Goal: Task Accomplishment & Management: Manage account settings

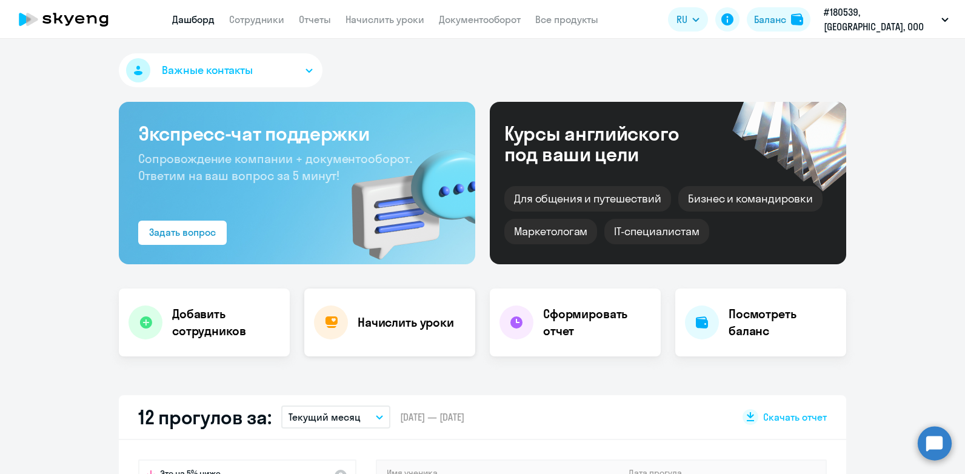
click at [369, 314] on h4 "Начислить уроки" at bounding box center [406, 322] width 96 height 17
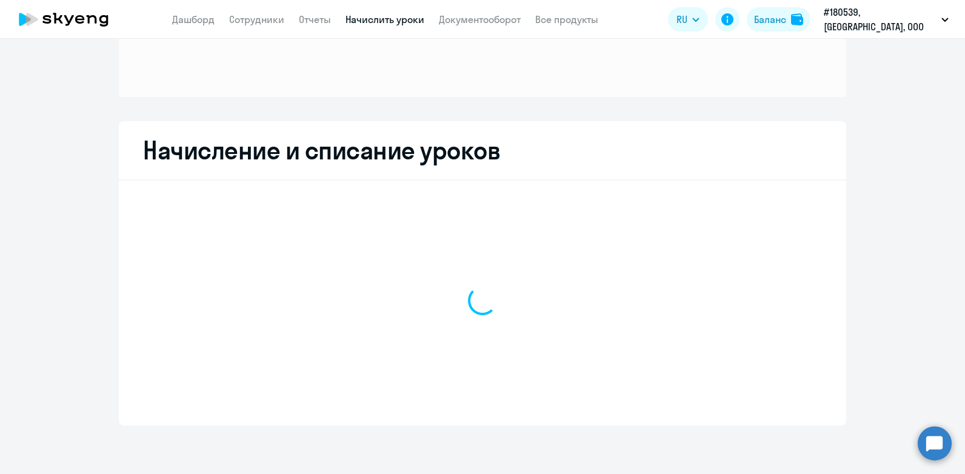
scroll to position [135, 0]
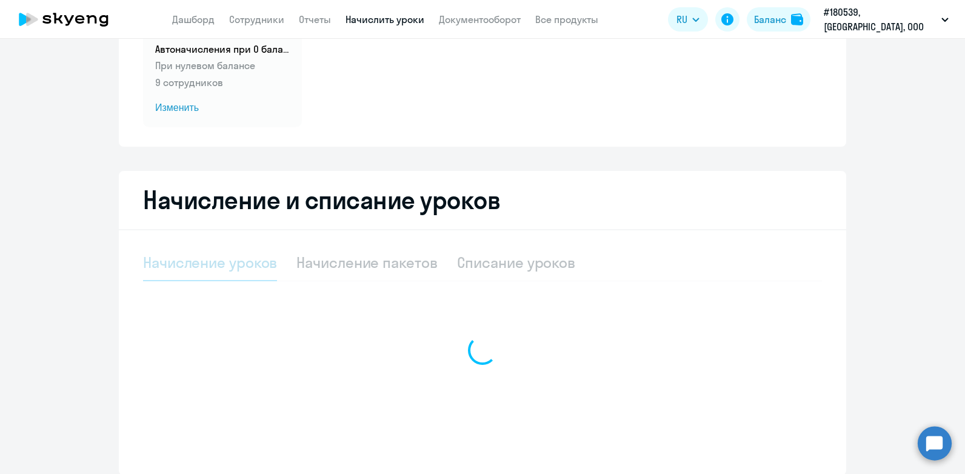
select select "10"
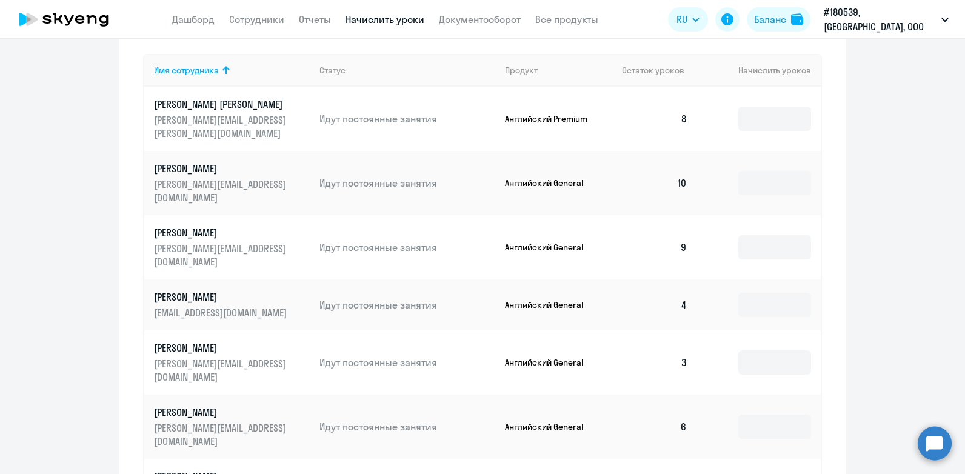
scroll to position [498, 0]
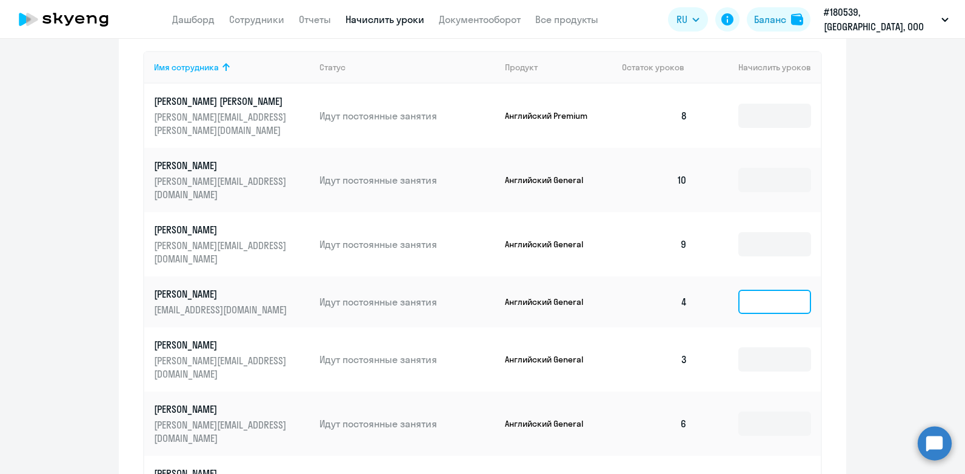
click at [739, 290] on input at bounding box center [774, 302] width 73 height 24
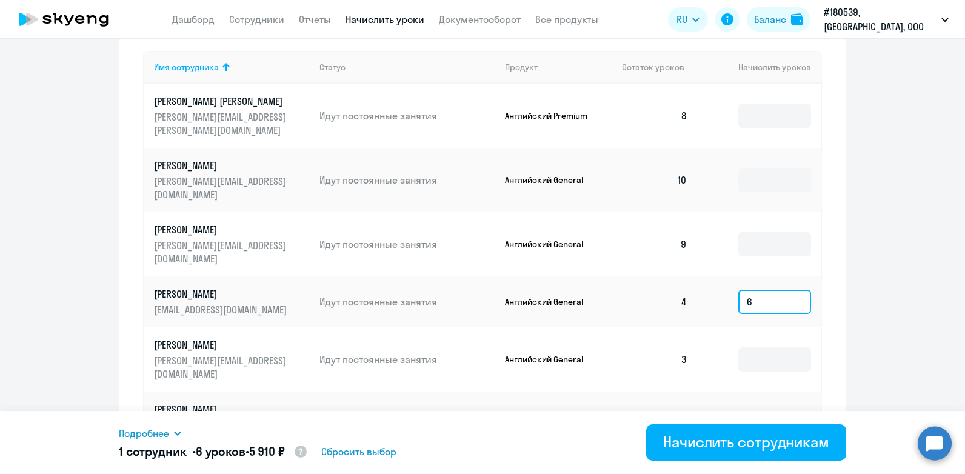
type input "6"
click at [733, 327] on td at bounding box center [759, 359] width 124 height 64
click at [741, 347] on input at bounding box center [774, 359] width 73 height 24
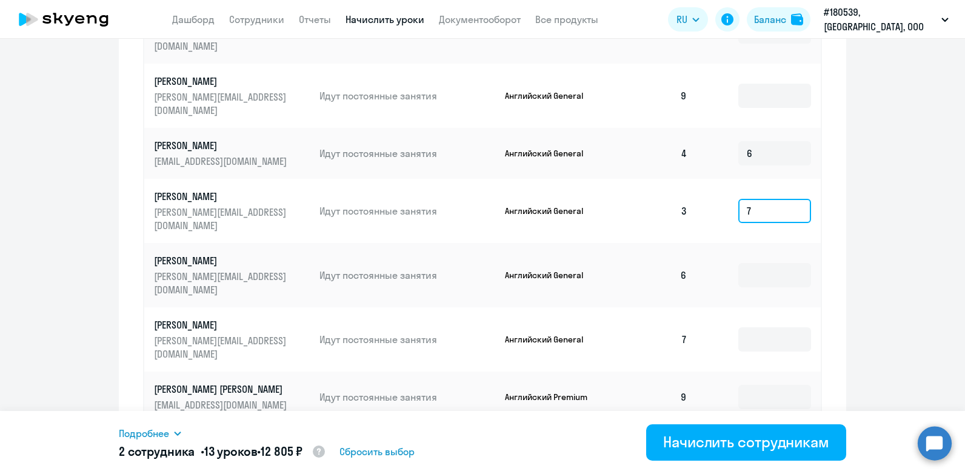
scroll to position [680, 0]
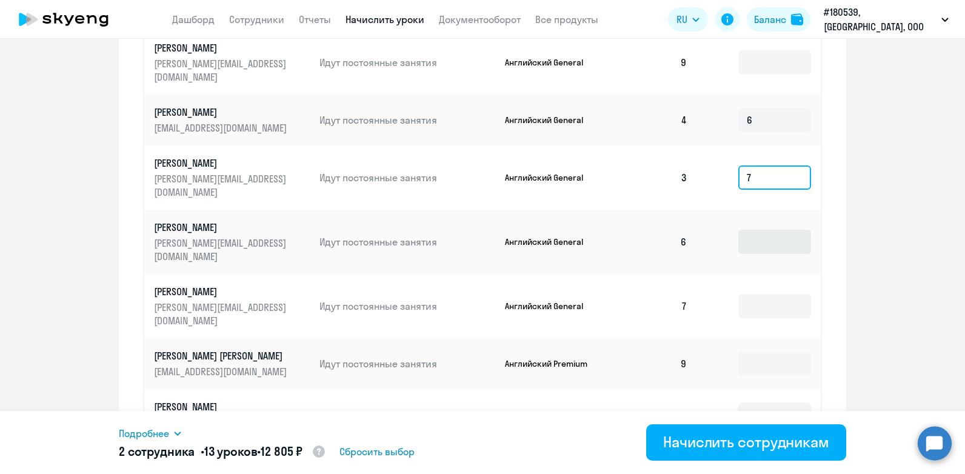
type input "7"
click at [776, 230] on input at bounding box center [774, 242] width 73 height 24
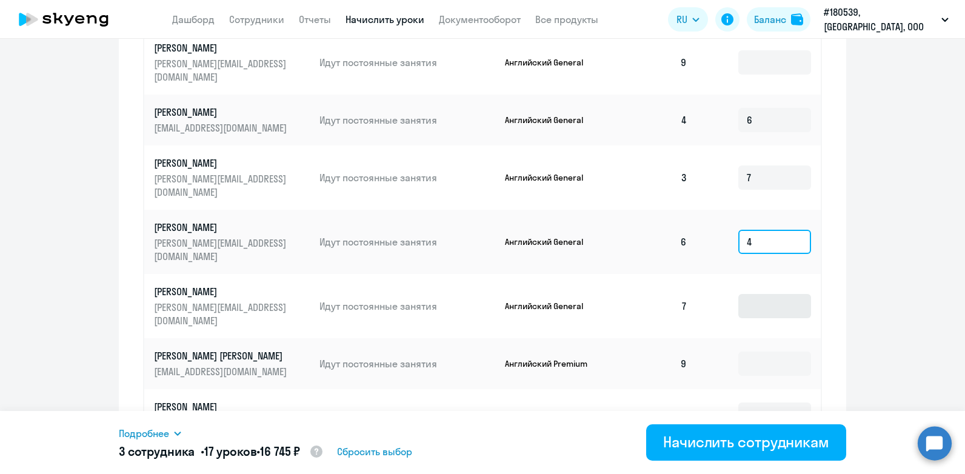
type input "4"
click at [743, 294] on input at bounding box center [774, 306] width 73 height 24
type input "3"
click at [745, 402] on input at bounding box center [774, 414] width 73 height 24
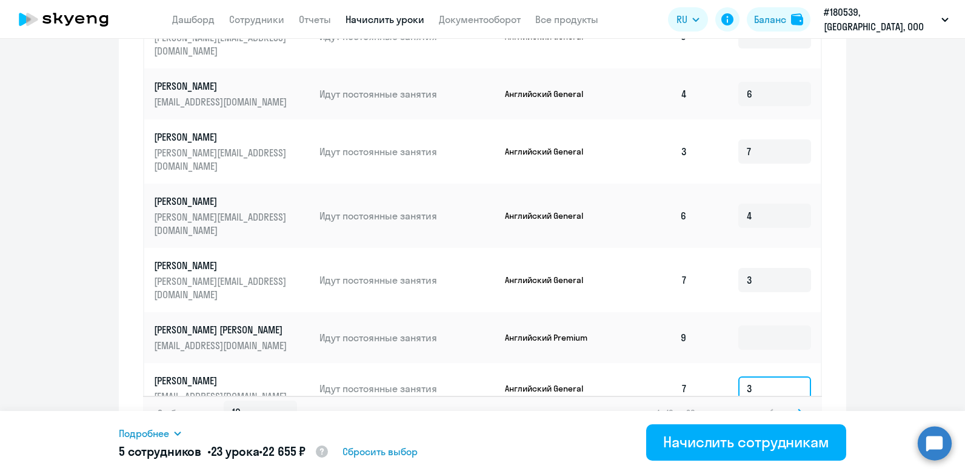
scroll to position [719, 0]
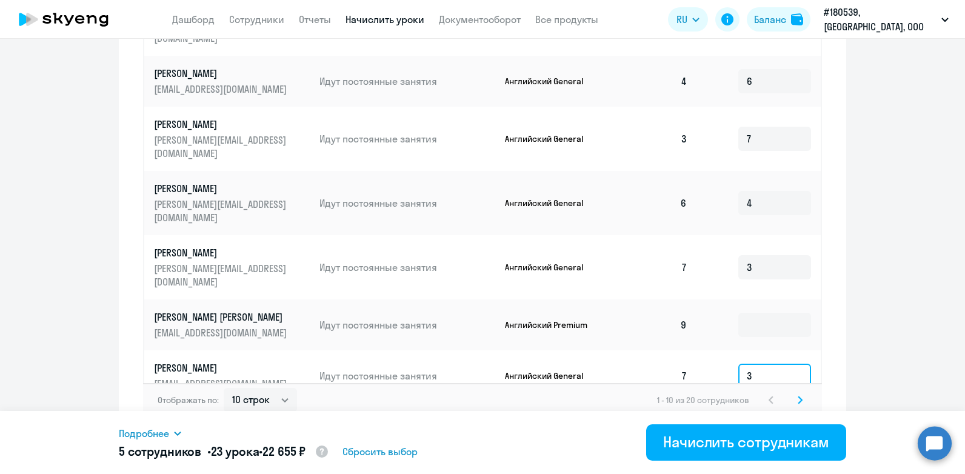
type input "3"
click at [747, 421] on input at bounding box center [774, 433] width 73 height 24
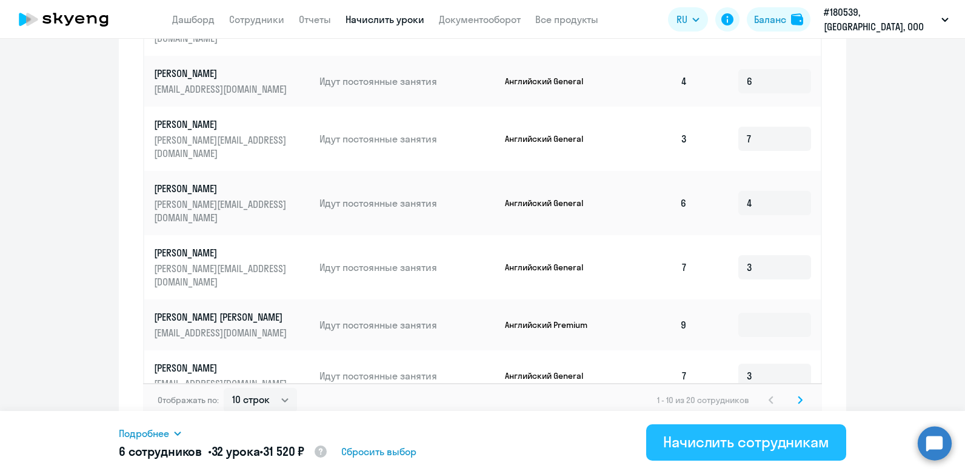
type input "9"
click at [673, 450] on div "Начислить сотрудникам" at bounding box center [746, 441] width 166 height 19
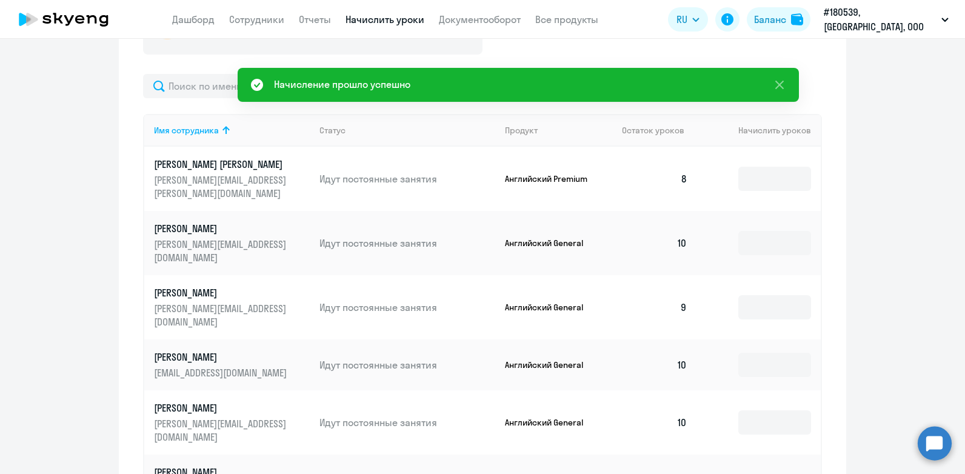
scroll to position [355, 0]
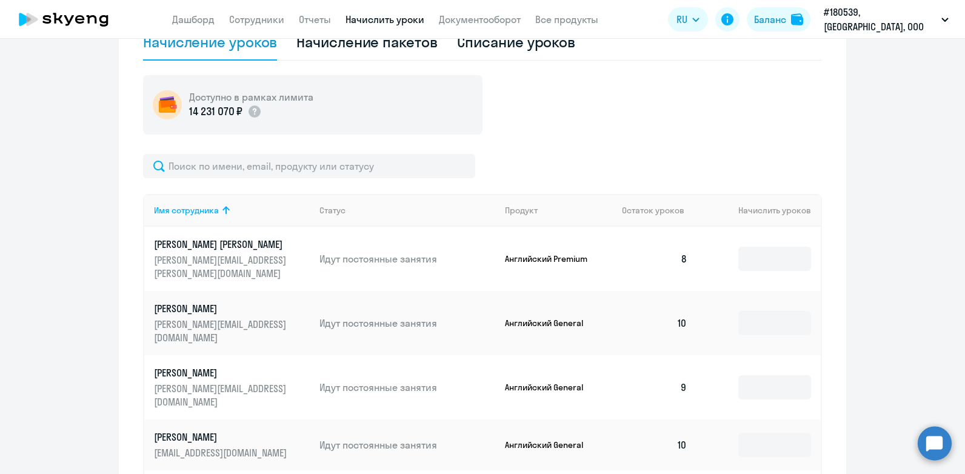
click at [888, 239] on ng-component "Автоначисления Смотреть все действующий Автоначисления при 0 балансе При нулево…" at bounding box center [482, 251] width 965 height 1098
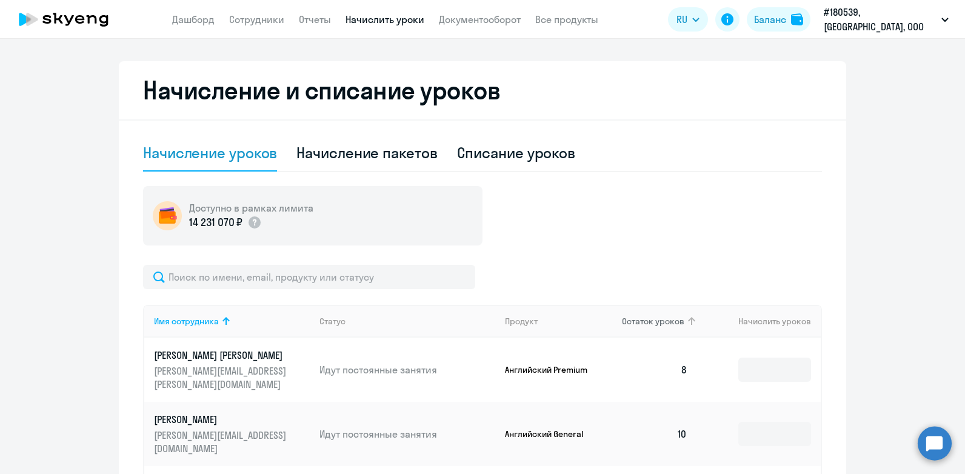
scroll to position [234, 0]
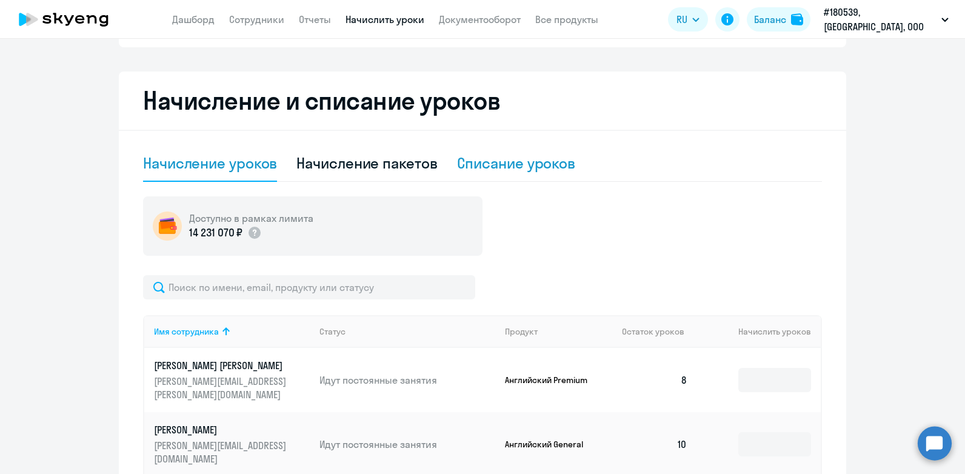
click at [502, 163] on div "Списание уроков" at bounding box center [516, 162] width 119 height 19
select select "10"
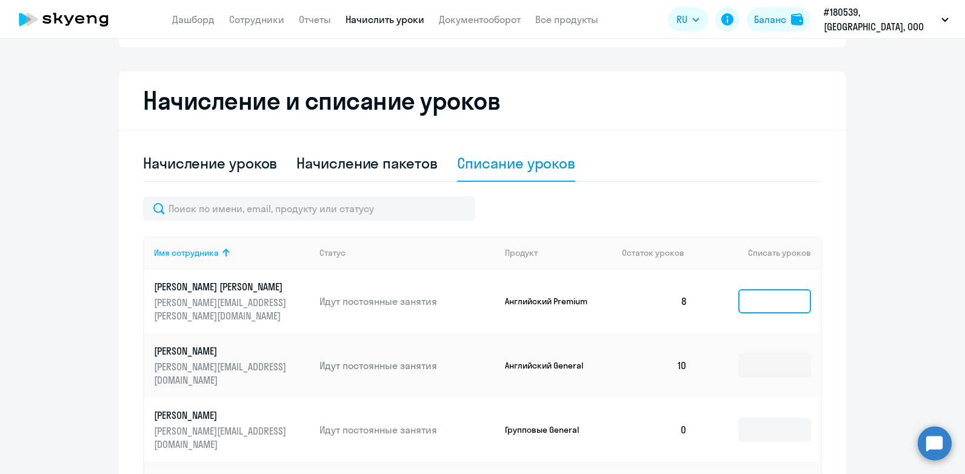
click at [765, 295] on input at bounding box center [774, 301] width 73 height 24
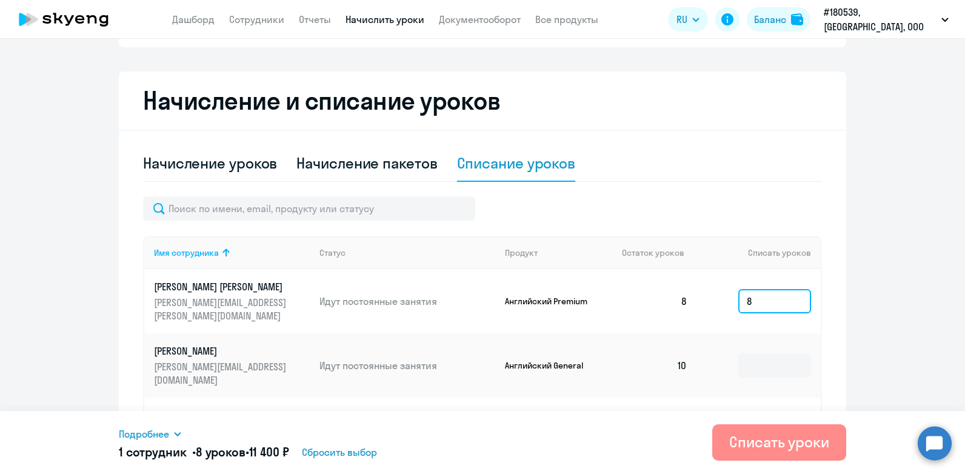
type input "8"
click at [759, 447] on div "Списать уроки" at bounding box center [779, 441] width 100 height 19
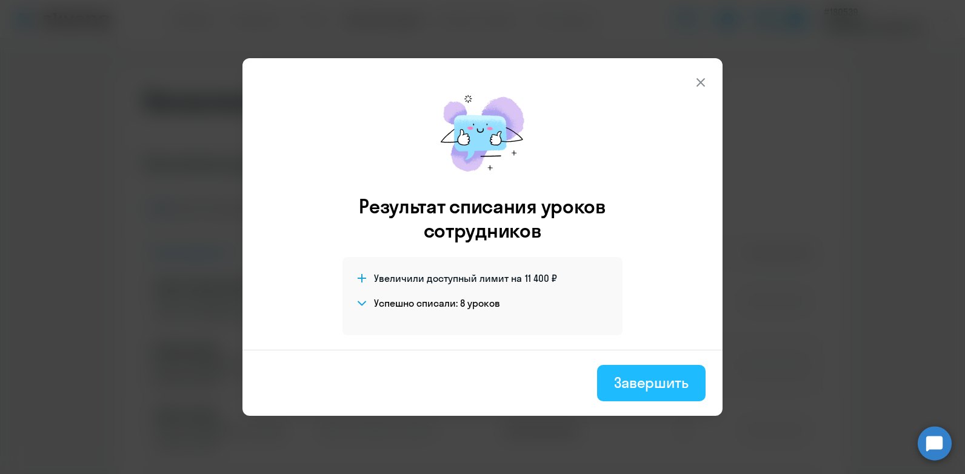
click at [686, 384] on div "Завершить" at bounding box center [651, 382] width 75 height 19
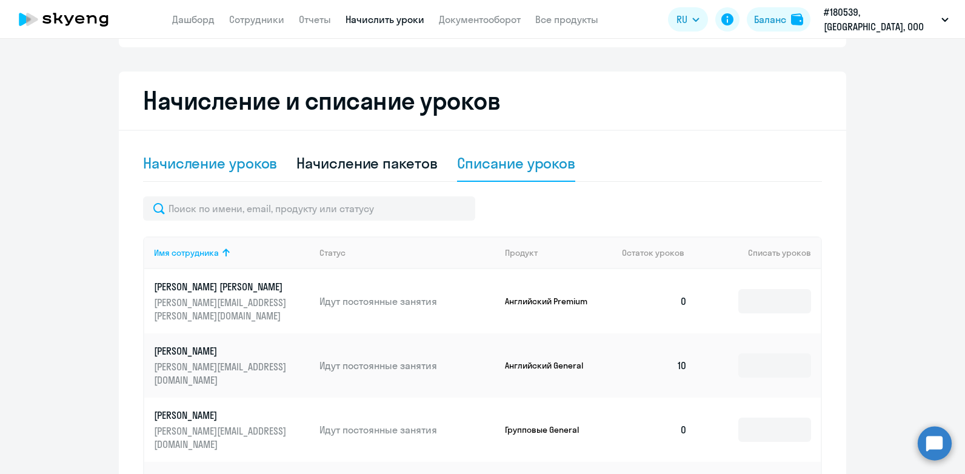
click at [179, 152] on div "Начисление уроков" at bounding box center [210, 163] width 134 height 36
select select "10"
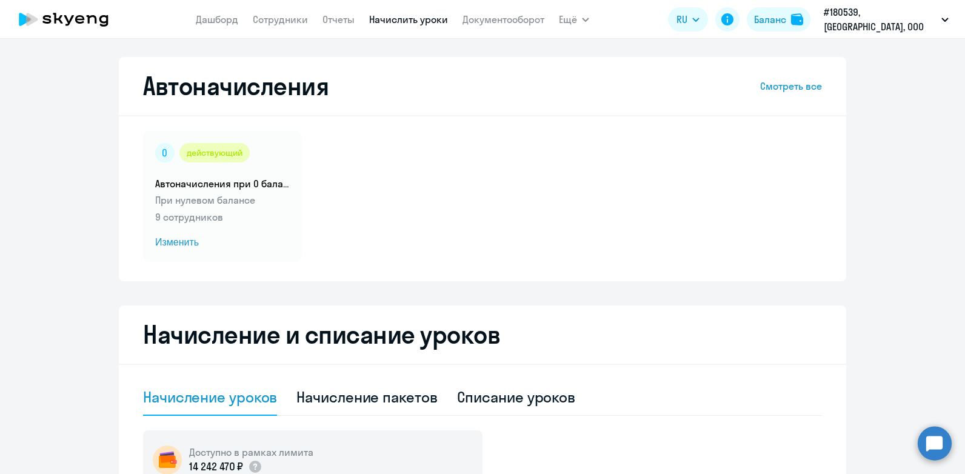
select select "10"
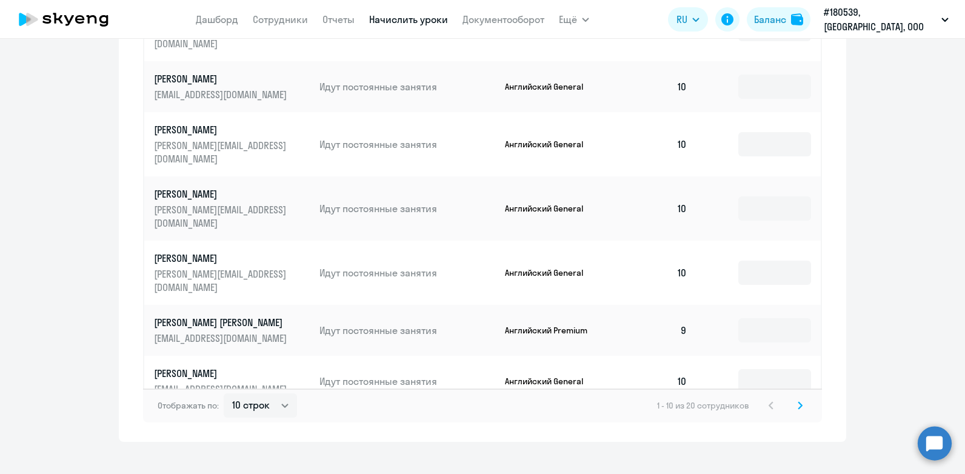
scroll to position [719, 0]
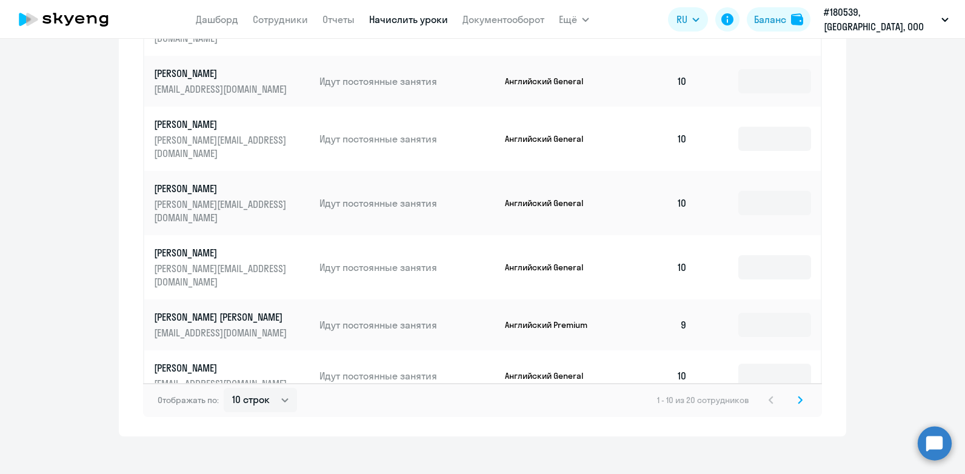
click at [801, 393] on svg-icon at bounding box center [800, 400] width 15 height 15
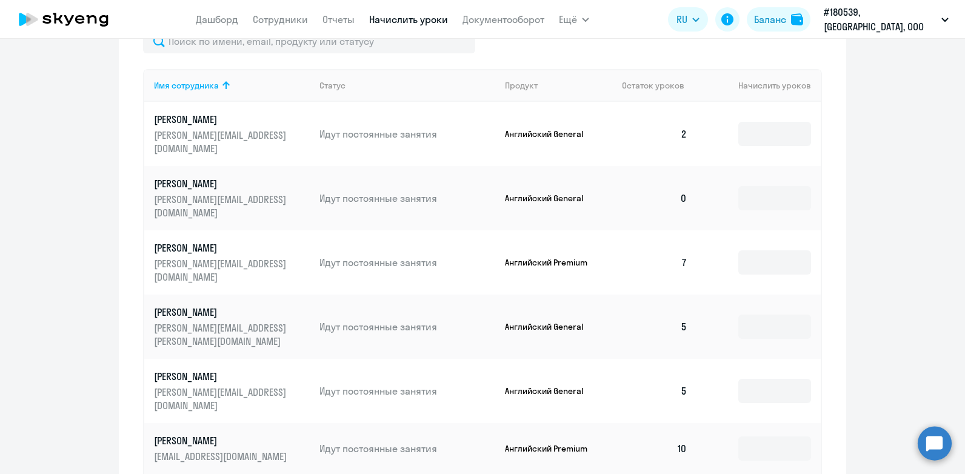
scroll to position [476, 0]
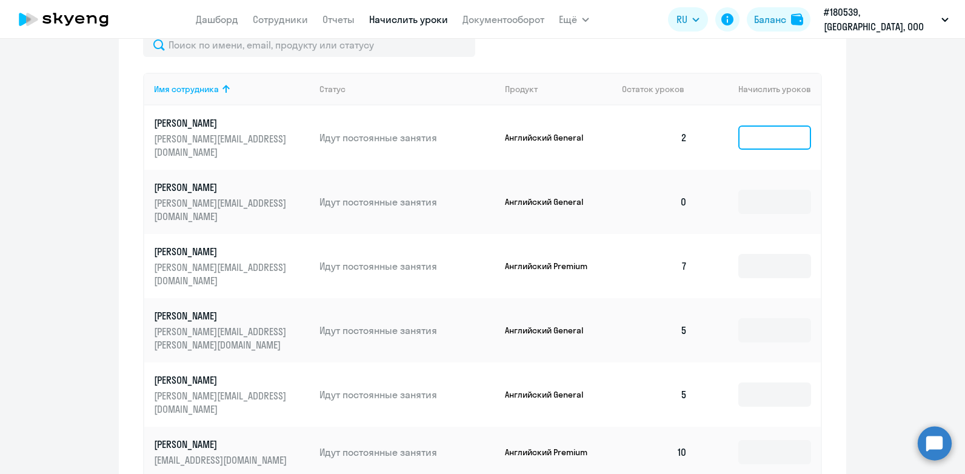
click at [763, 139] on input at bounding box center [774, 137] width 73 height 24
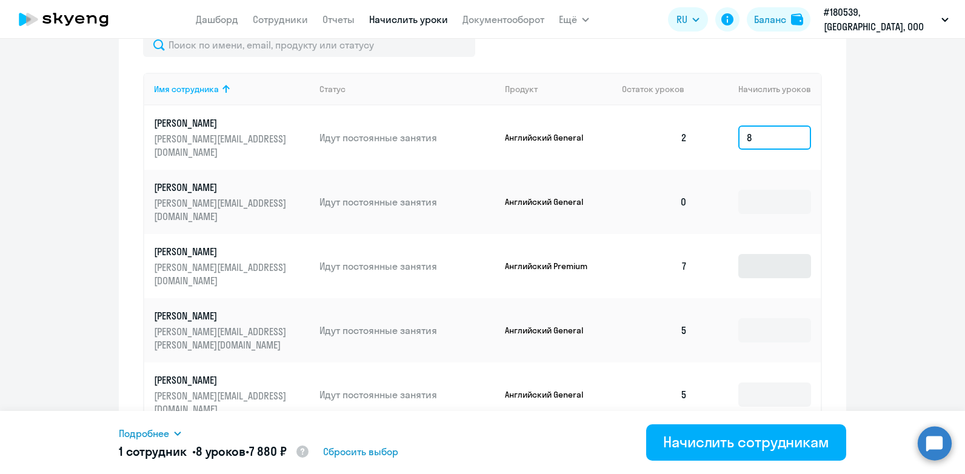
type input "8"
click at [773, 254] on input at bounding box center [774, 266] width 73 height 24
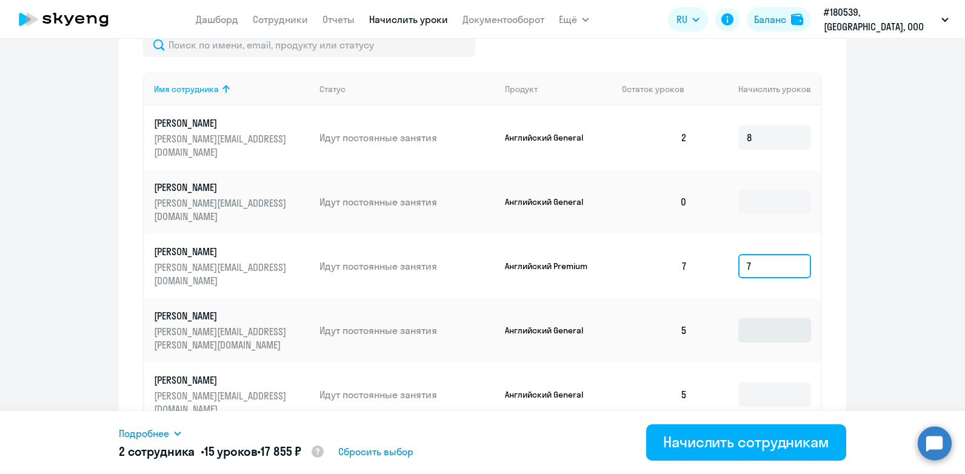
type input "7"
click at [763, 318] on input at bounding box center [774, 330] width 73 height 24
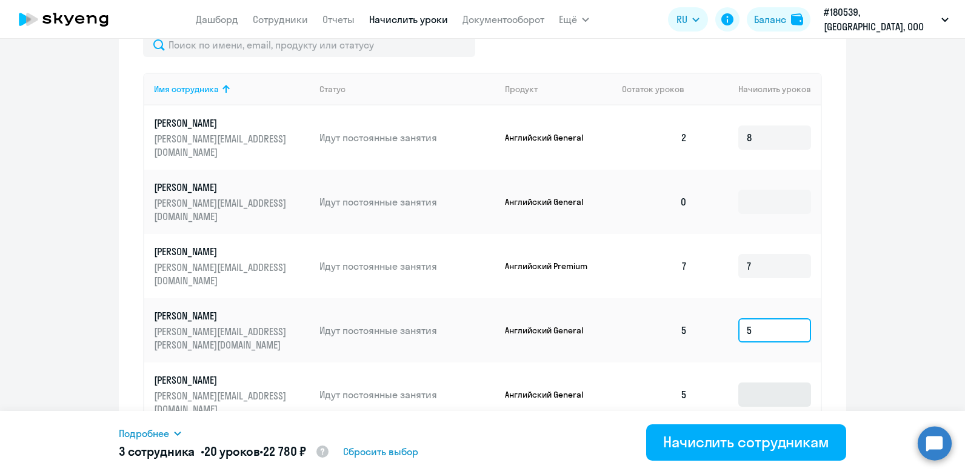
type input "5"
click at [744, 382] on input at bounding box center [774, 394] width 73 height 24
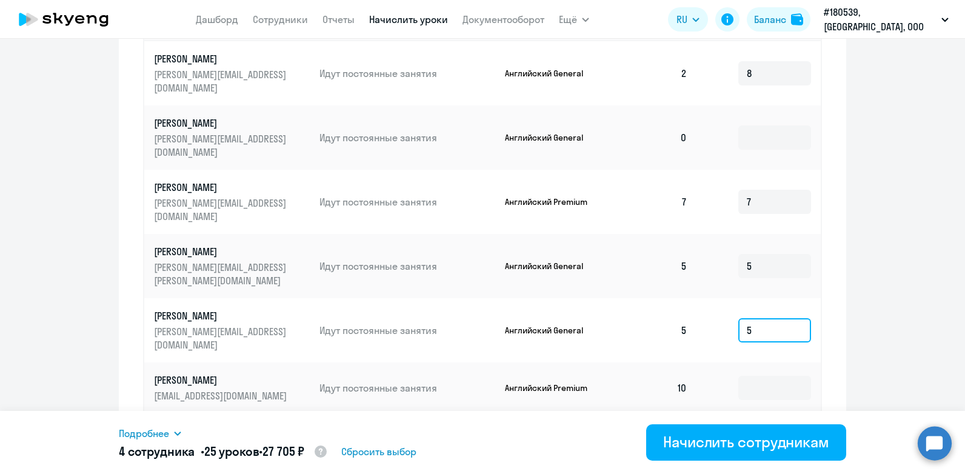
scroll to position [598, 0]
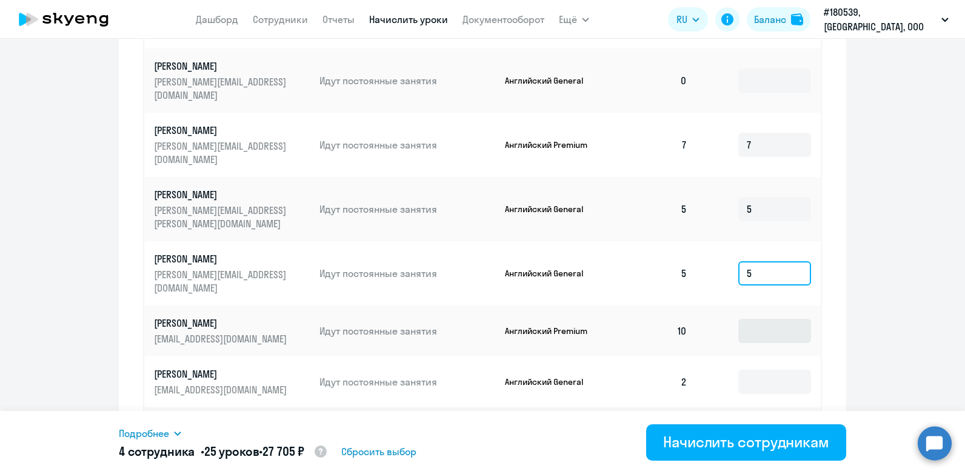
type input "5"
click at [798, 319] on input at bounding box center [774, 331] width 73 height 24
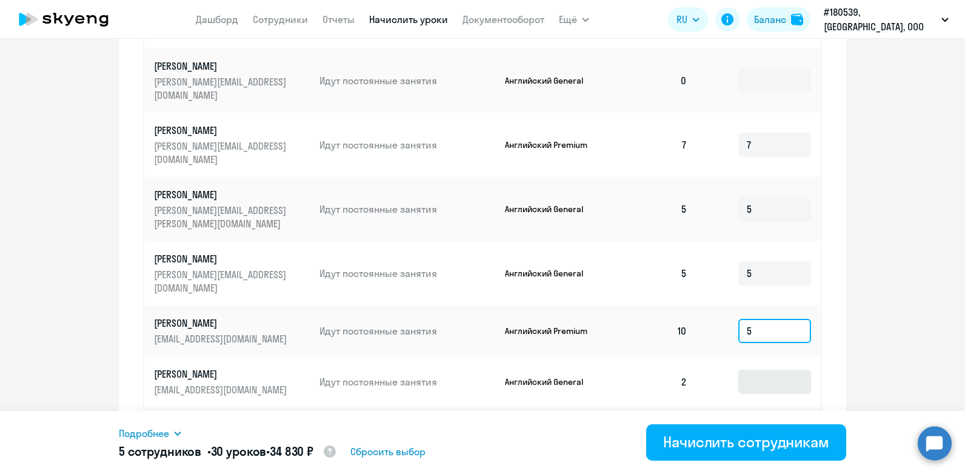
type input "5"
click at [802, 370] on input at bounding box center [774, 382] width 73 height 24
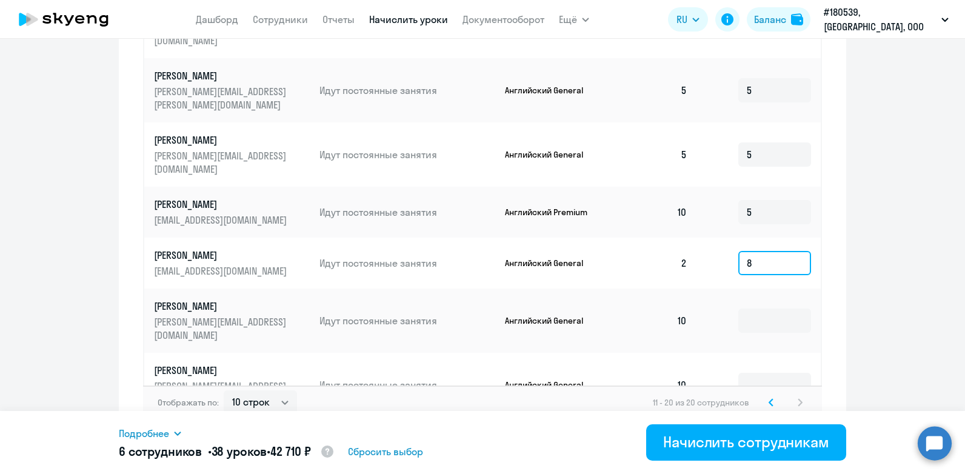
scroll to position [719, 0]
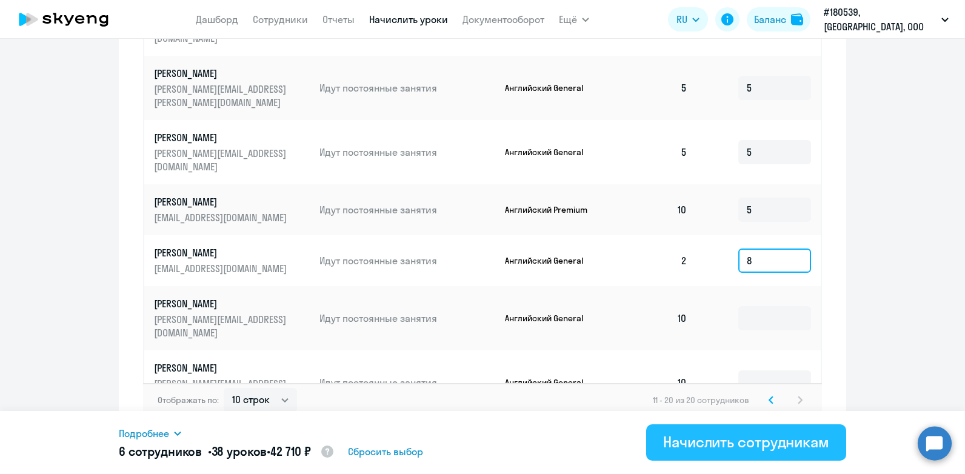
type input "8"
click at [743, 452] on button "Начислить сотрудникам" at bounding box center [746, 442] width 200 height 36
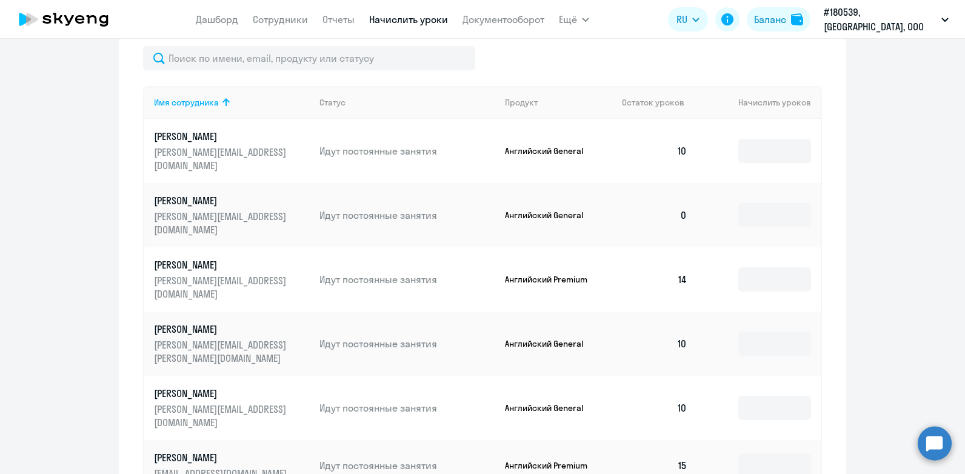
scroll to position [303, 0]
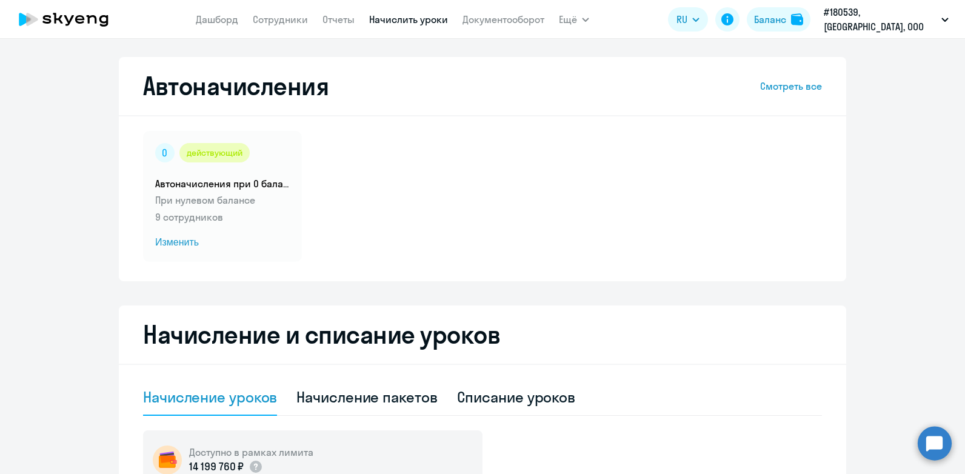
select select "10"
click at [157, 241] on span "Изменить" at bounding box center [222, 242] width 135 height 15
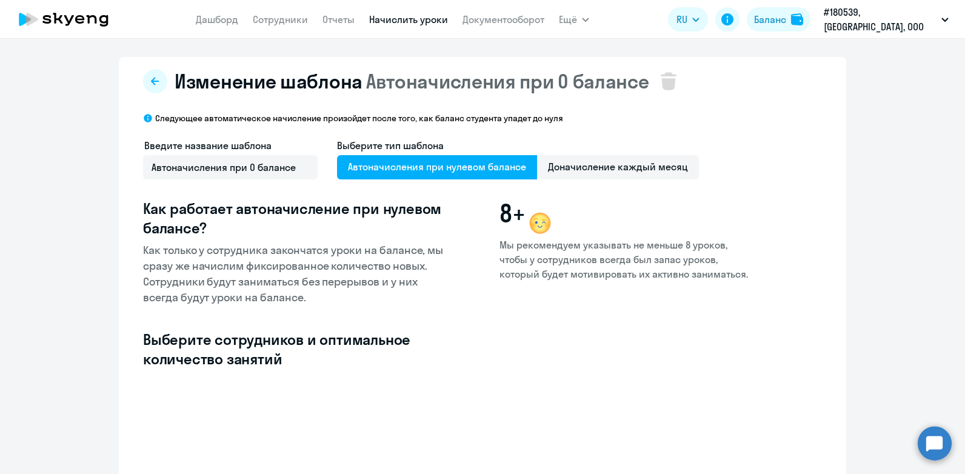
select select "10"
